Goal: Task Accomplishment & Management: Use online tool/utility

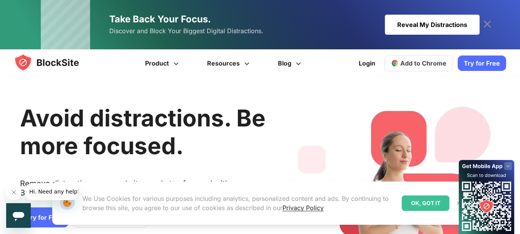
click at [418, 204] on div "OK, GOT IT" at bounding box center [426, 202] width 48 height 15
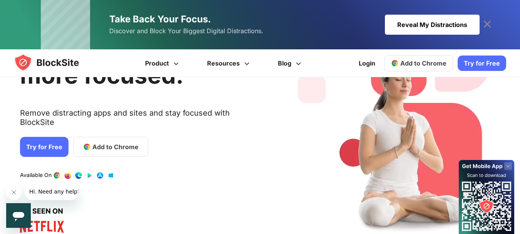
scroll to position [128, 0]
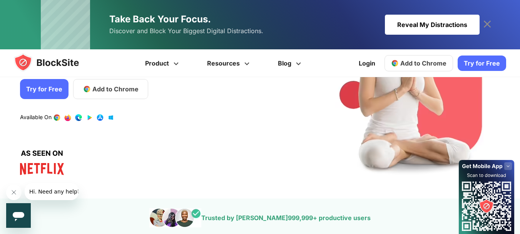
click at [113, 84] on span "Add to Chrome" at bounding box center [115, 88] width 46 height 9
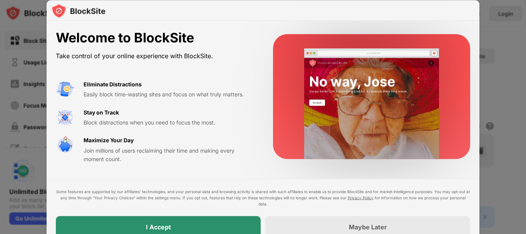
click at [209, 223] on div "I Accept" at bounding box center [158, 227] width 205 height 22
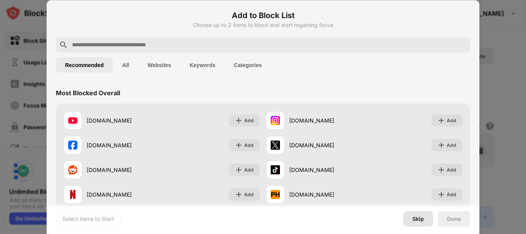
click at [415, 218] on div "Skip" at bounding box center [418, 218] width 12 height 6
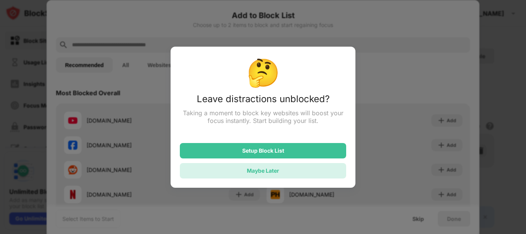
click at [272, 167] on div "Maybe Later" at bounding box center [263, 170] width 166 height 15
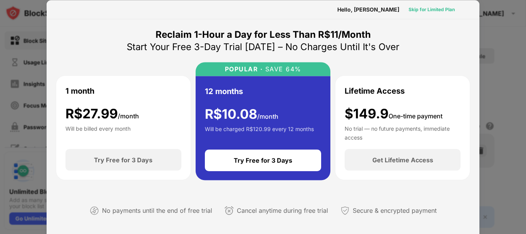
click at [440, 9] on div "Skip for Limited Plan" at bounding box center [432, 9] width 46 height 8
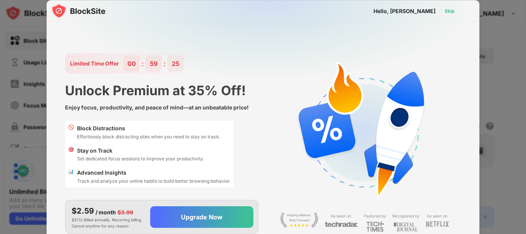
click at [447, 12] on div "Skip" at bounding box center [450, 11] width 10 height 8
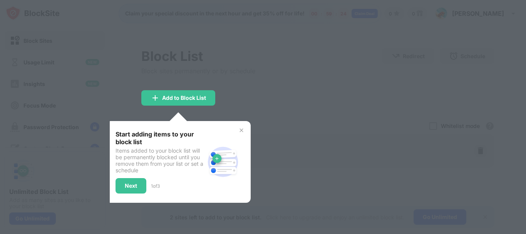
click at [243, 130] on img at bounding box center [241, 130] width 6 height 6
